Goal: Task Accomplishment & Management: Use online tool/utility

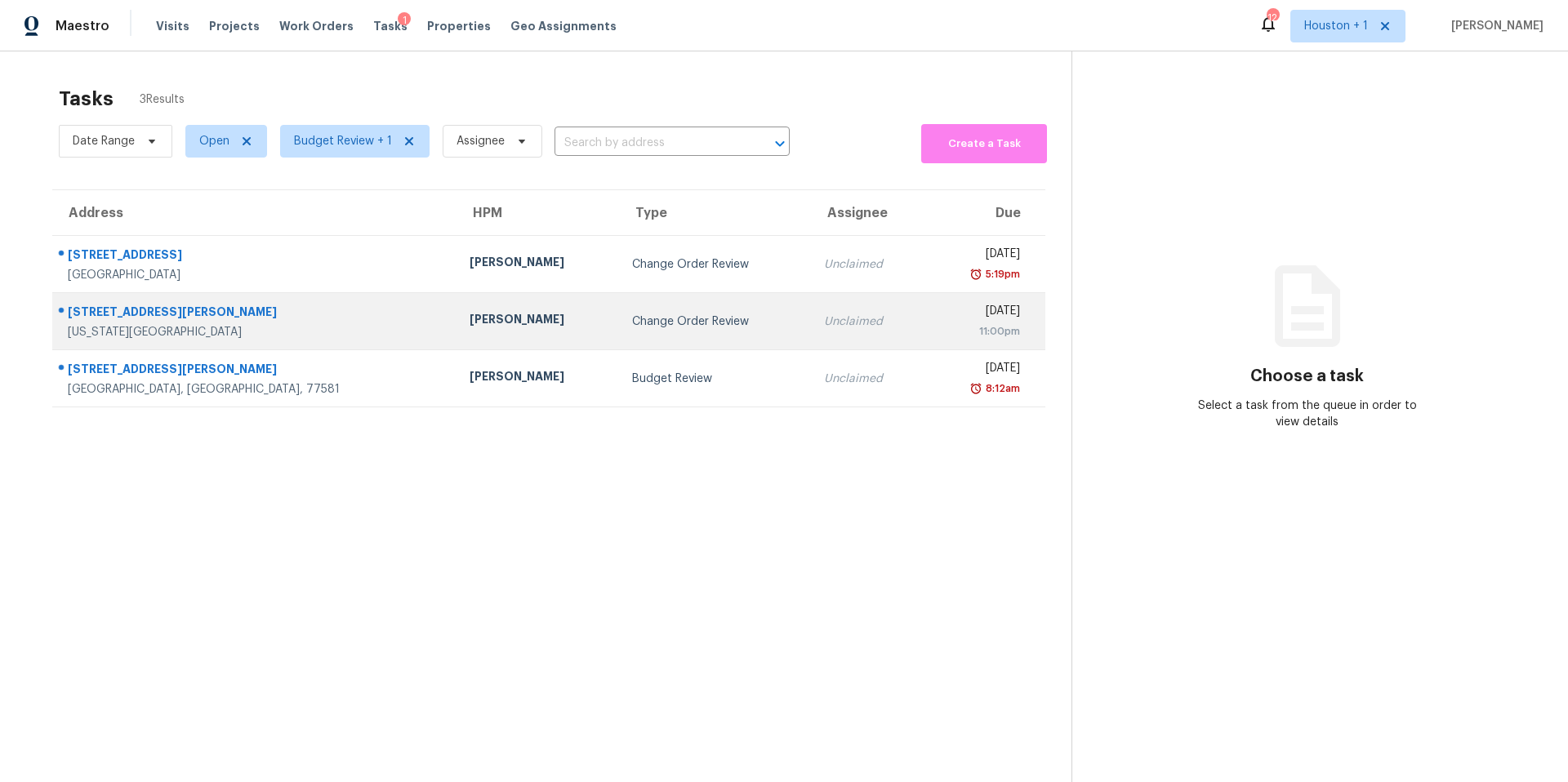
click at [469, 316] on div "[PERSON_NAME]" at bounding box center [537, 321] width 136 height 21
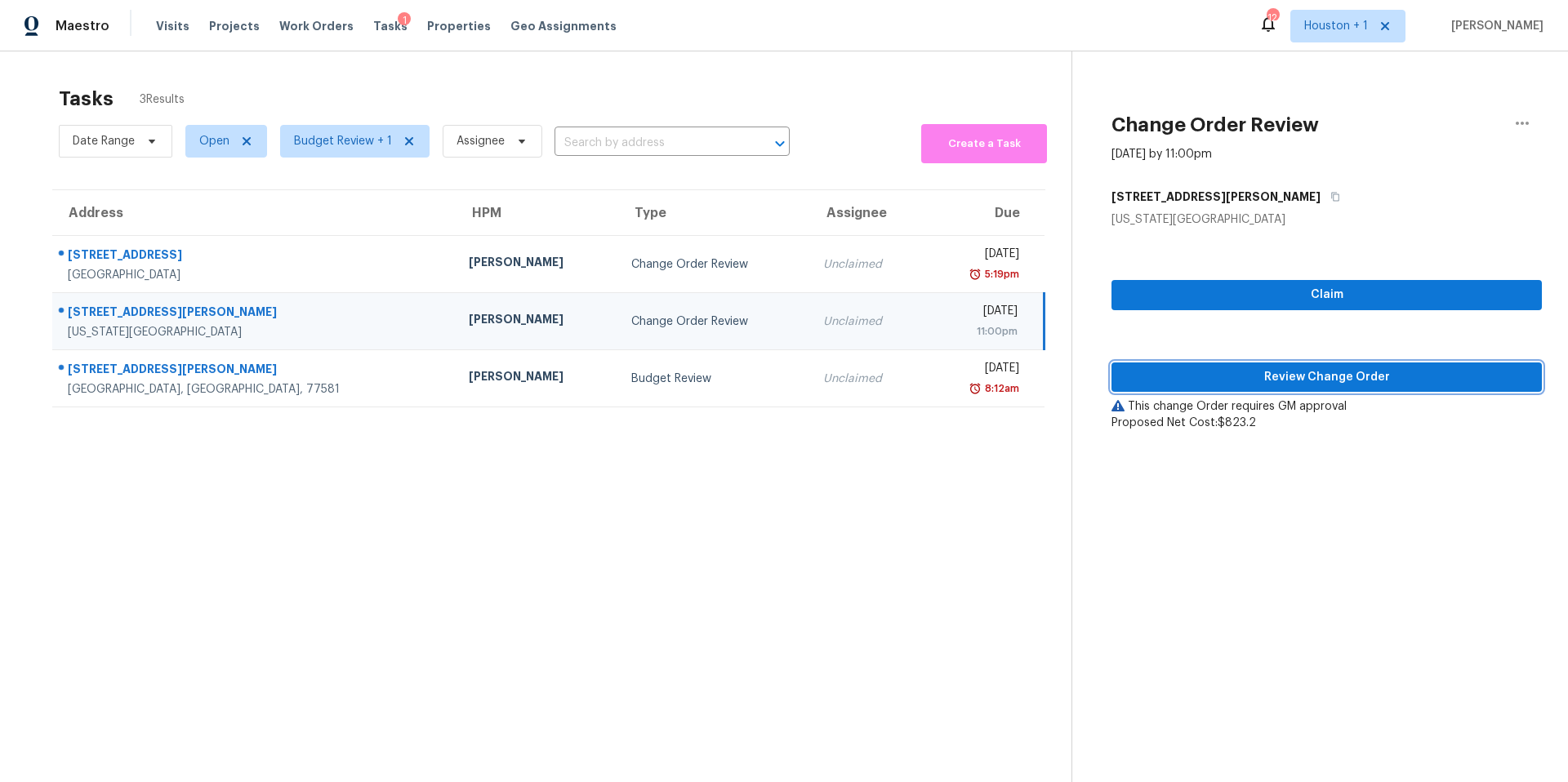
click at [1171, 376] on span "Review Change Order" at bounding box center [1326, 378] width 404 height 21
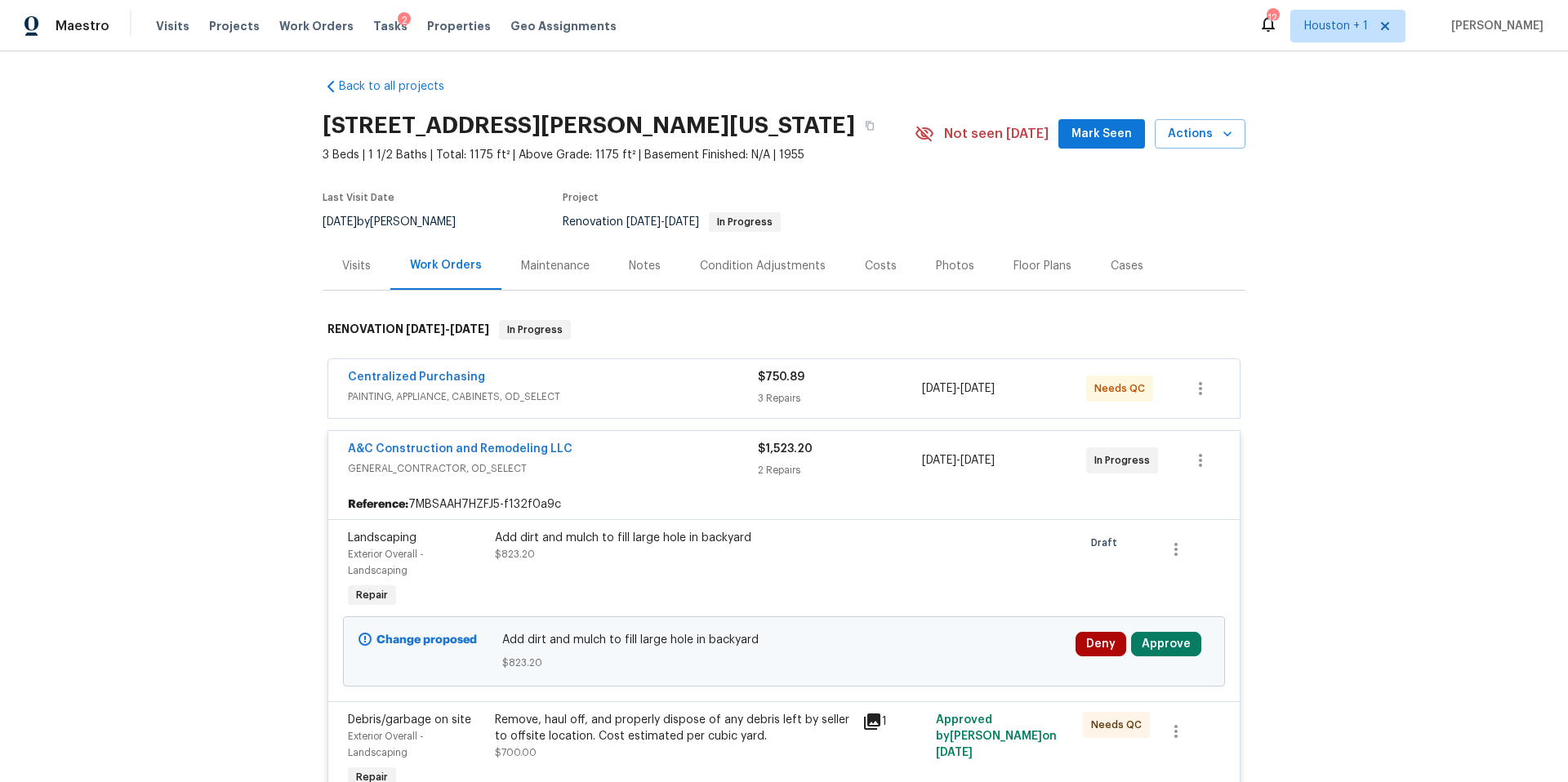
scroll to position [8, 0]
click at [1151, 637] on button "Approve" at bounding box center [1166, 643] width 71 height 24
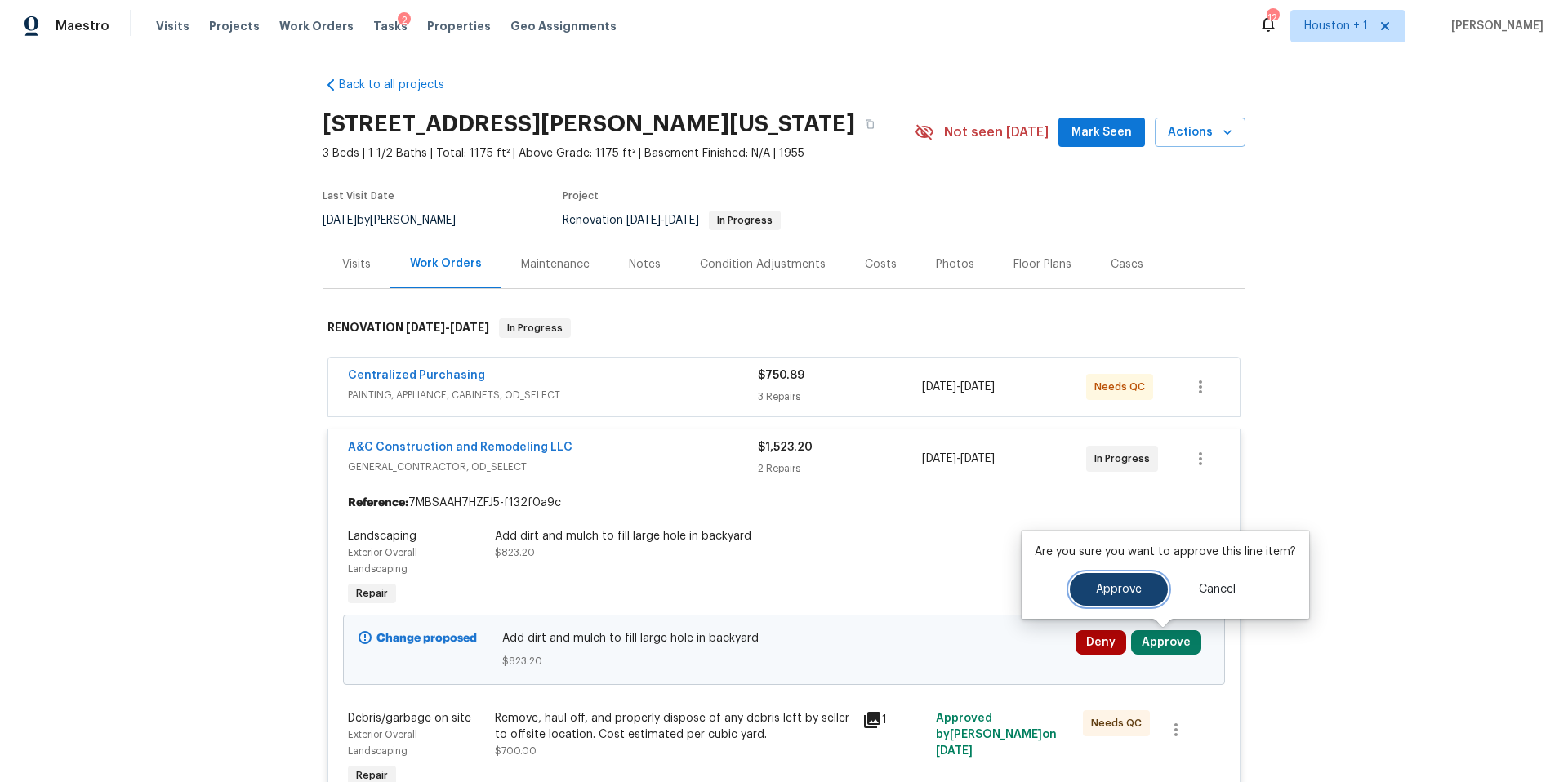
click at [1116, 594] on span "Approve" at bounding box center [1119, 589] width 46 height 12
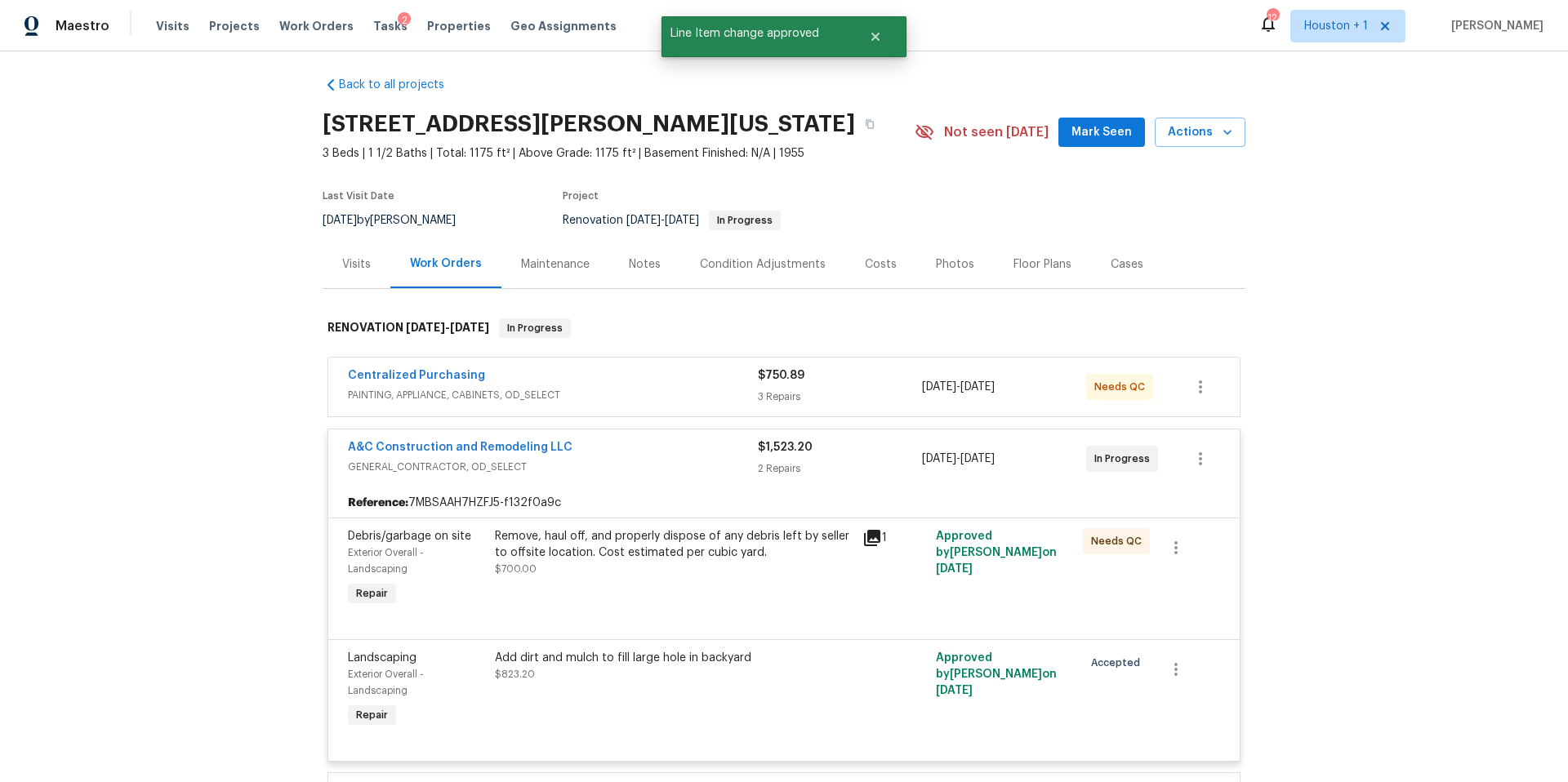
click at [449, 260] on div "Work Orders" at bounding box center [446, 263] width 71 height 16
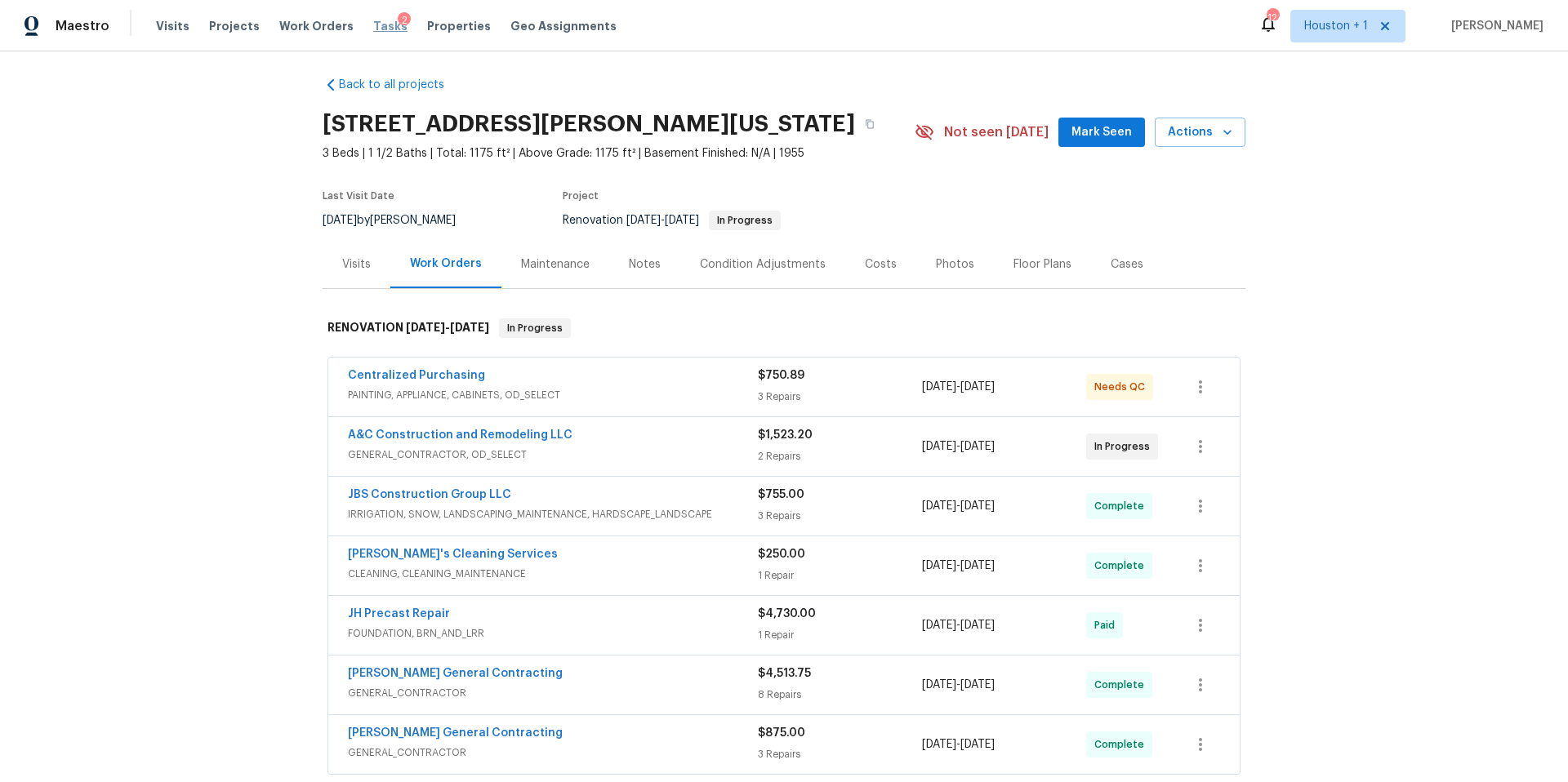
click at [373, 28] on span "Tasks" at bounding box center [390, 26] width 34 height 11
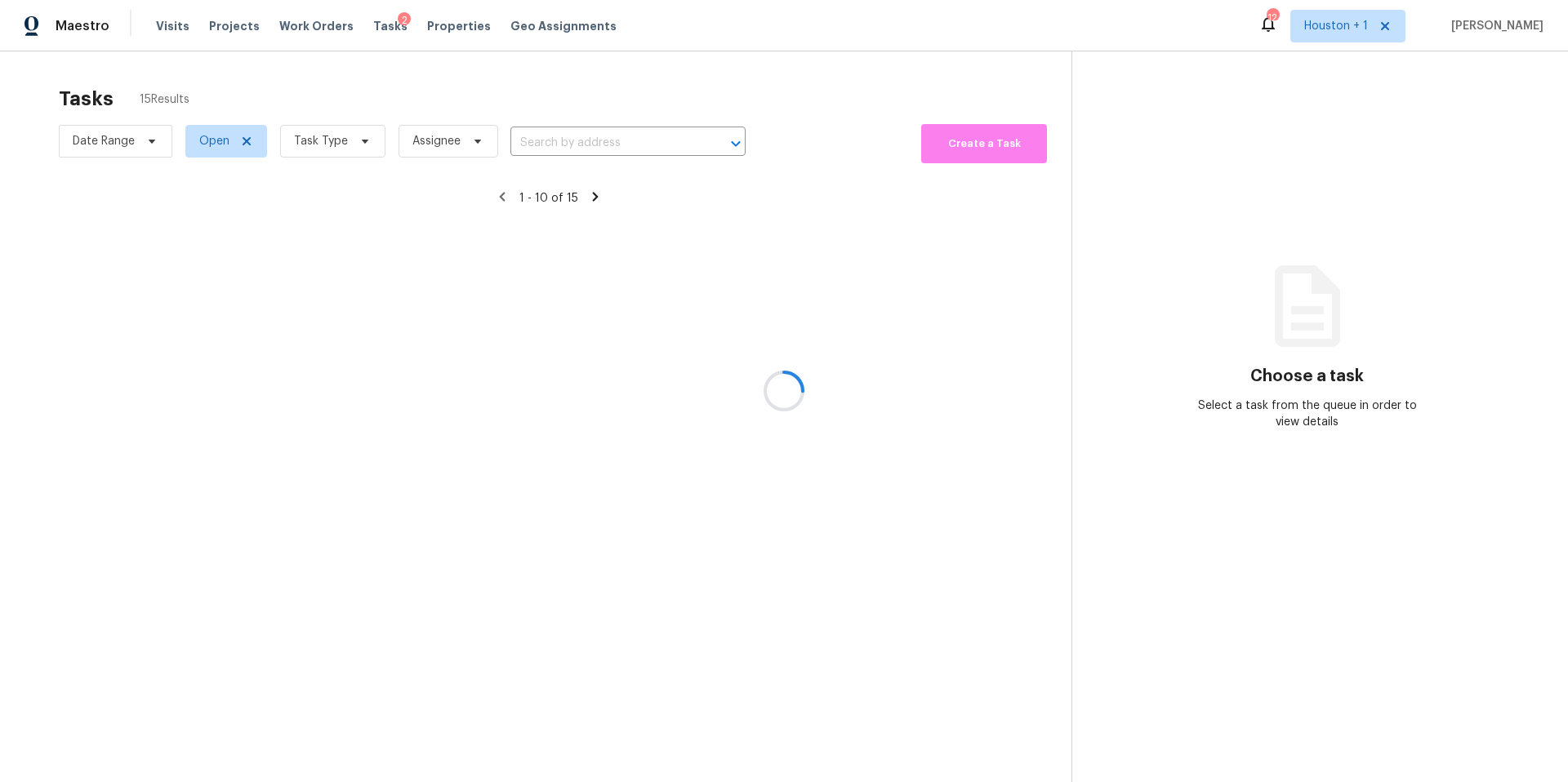
click at [316, 150] on div at bounding box center [784, 391] width 1568 height 782
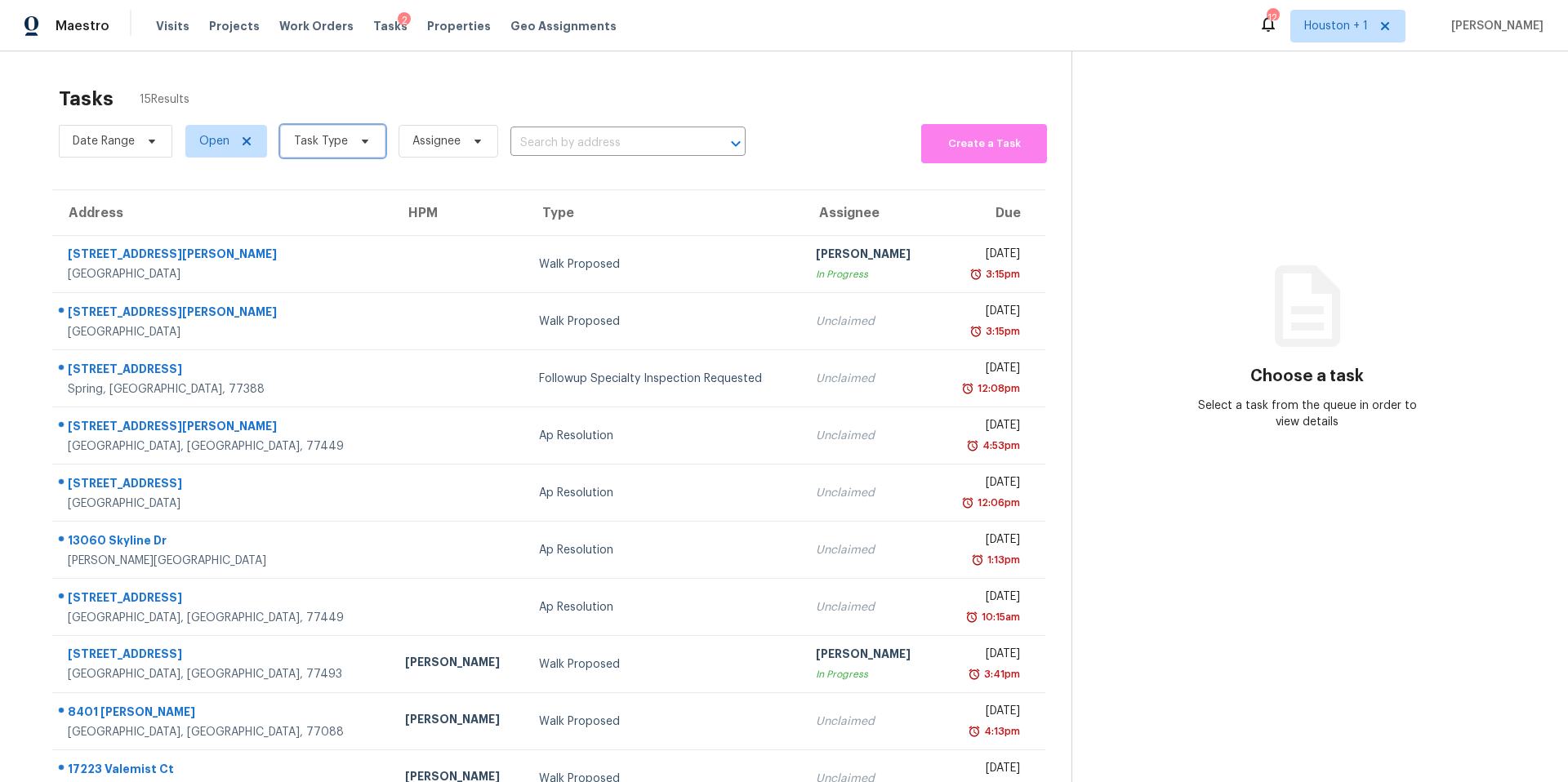
click at [316, 150] on span "Task Type" at bounding box center [333, 141] width 105 height 33
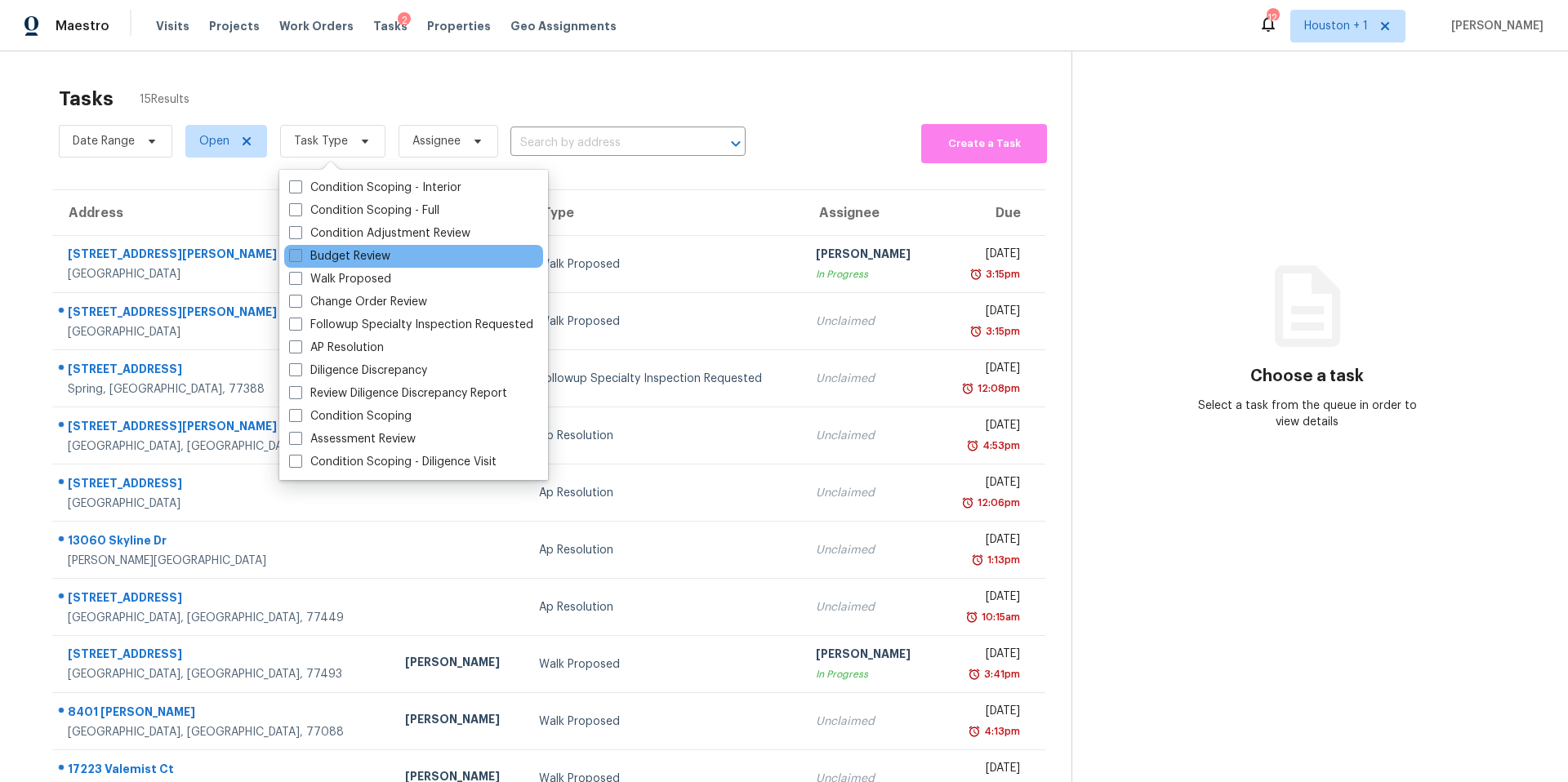
click at [321, 257] on label "Budget Review" at bounding box center [340, 256] width 102 height 16
click at [300, 257] on input "Budget Review" at bounding box center [294, 253] width 10 height 10
checkbox input "true"
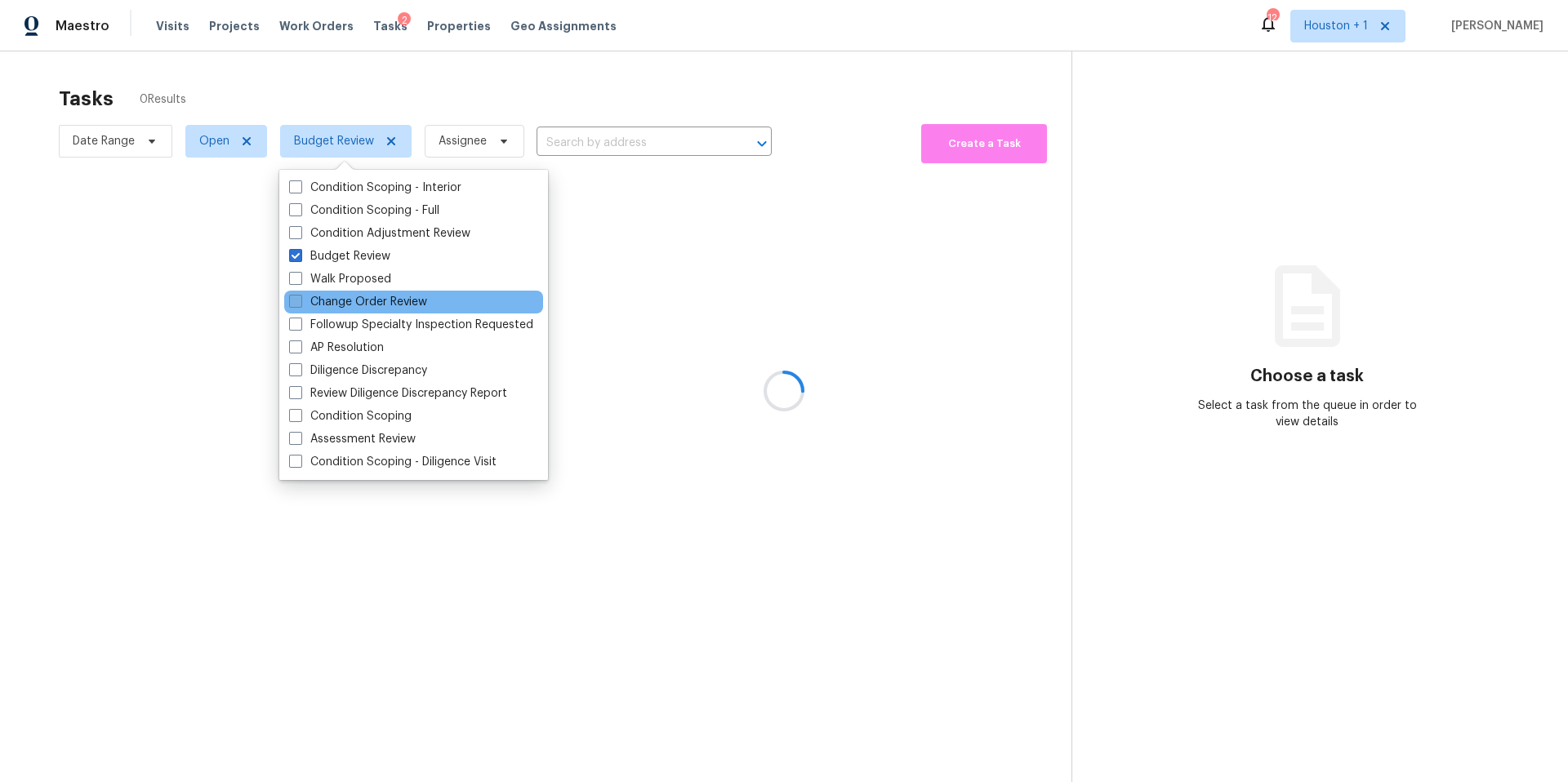
click at [321, 295] on label "Change Order Review" at bounding box center [358, 302] width 138 height 16
click at [300, 295] on input "Change Order Review" at bounding box center [294, 299] width 10 height 10
checkbox input "true"
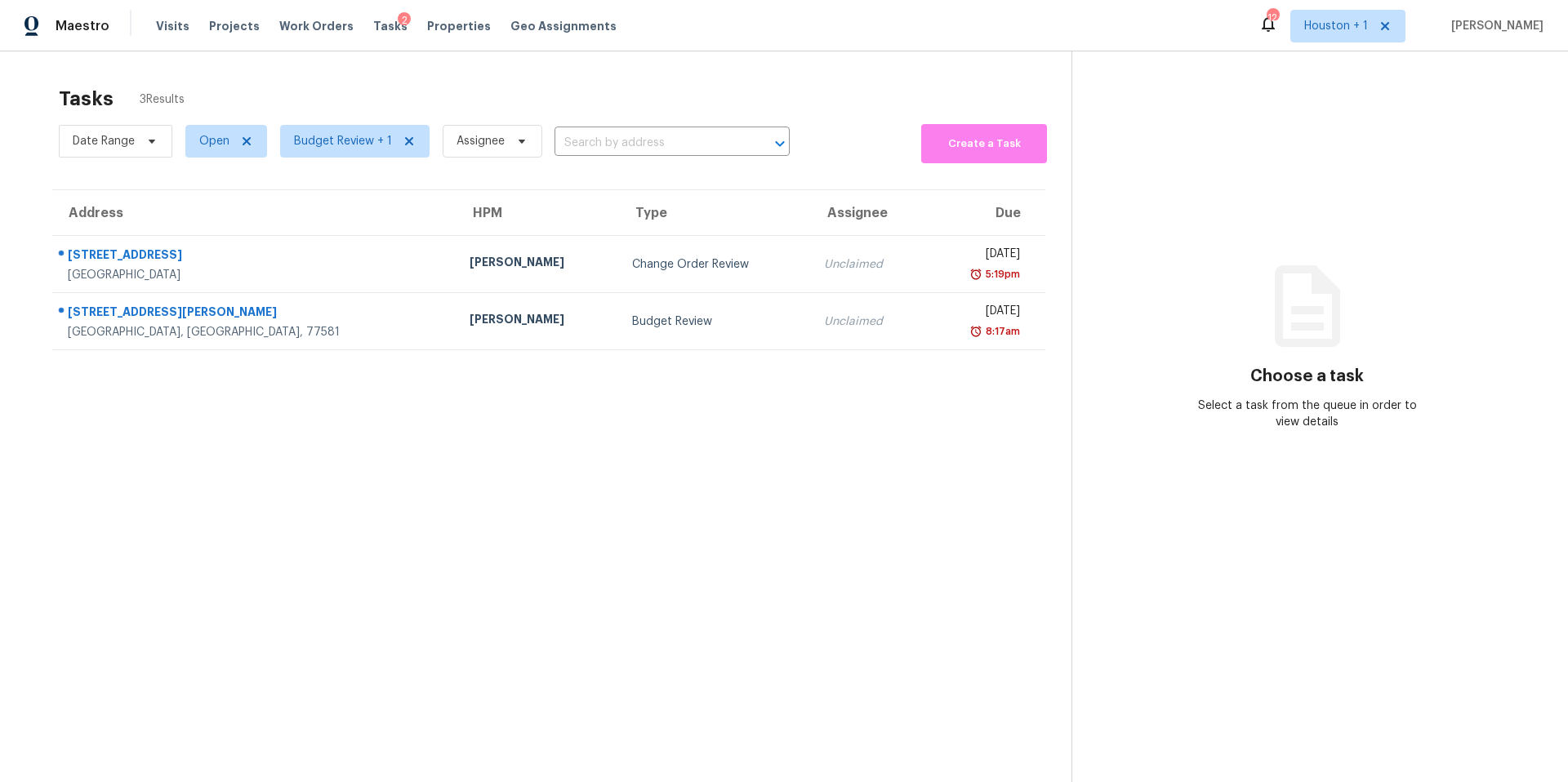
click at [395, 111] on div "Tasks 3 Results" at bounding box center [565, 99] width 1012 height 42
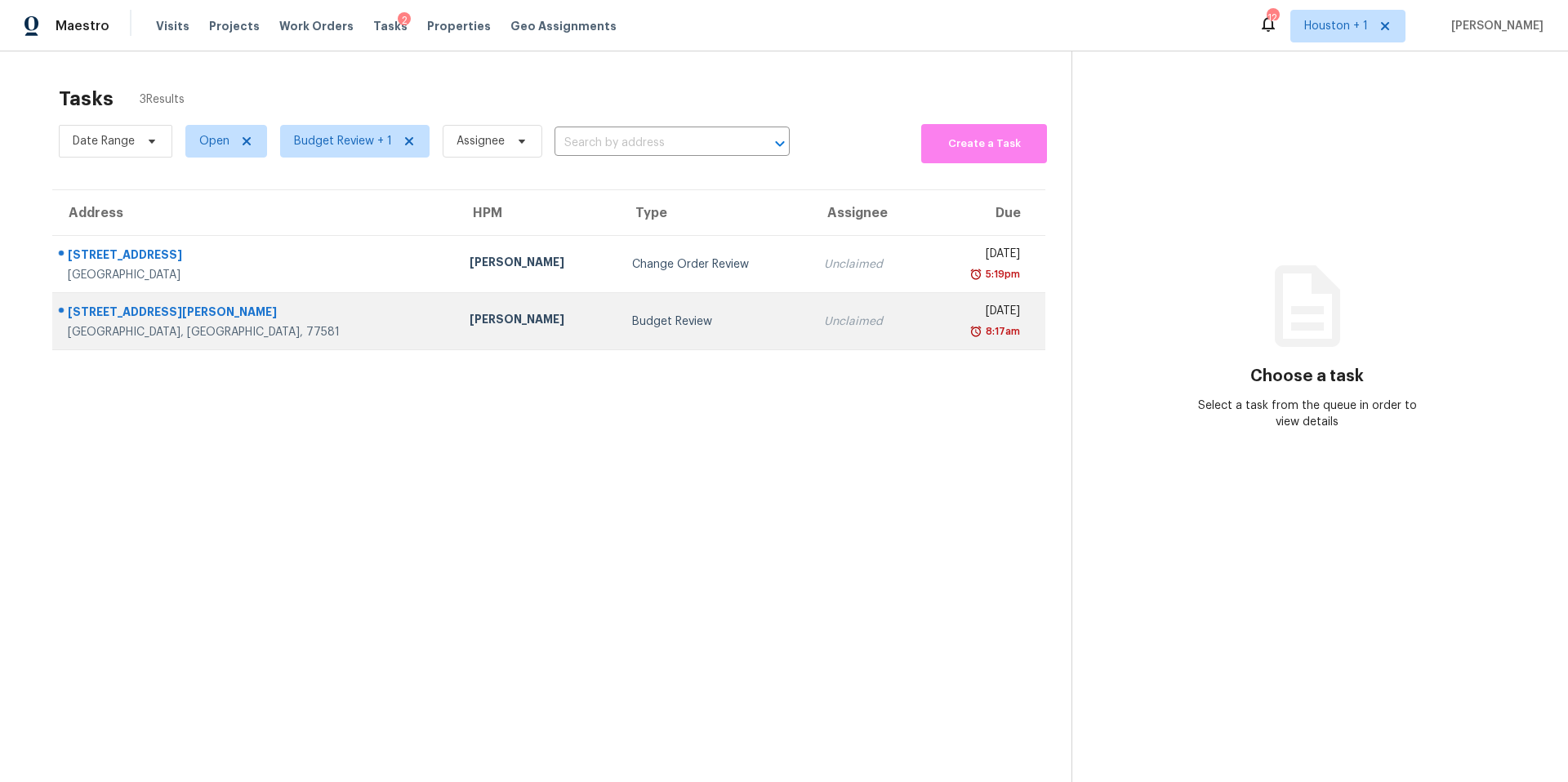
click at [469, 329] on div "[PERSON_NAME]" at bounding box center [537, 321] width 136 height 21
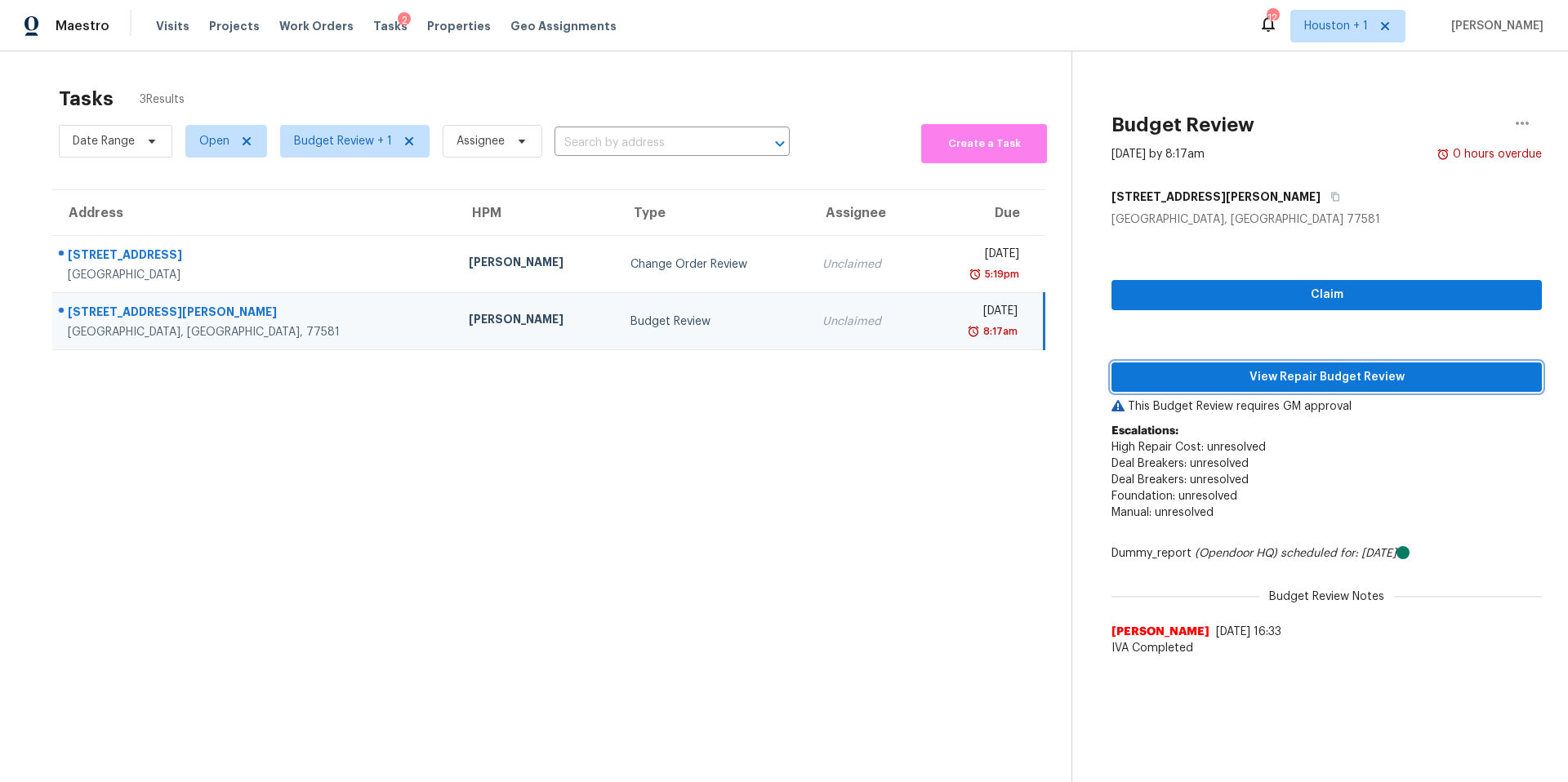
click at [1167, 386] on span "View Repair Budget Review" at bounding box center [1326, 378] width 404 height 21
